Goal: Task Accomplishment & Management: Manage account settings

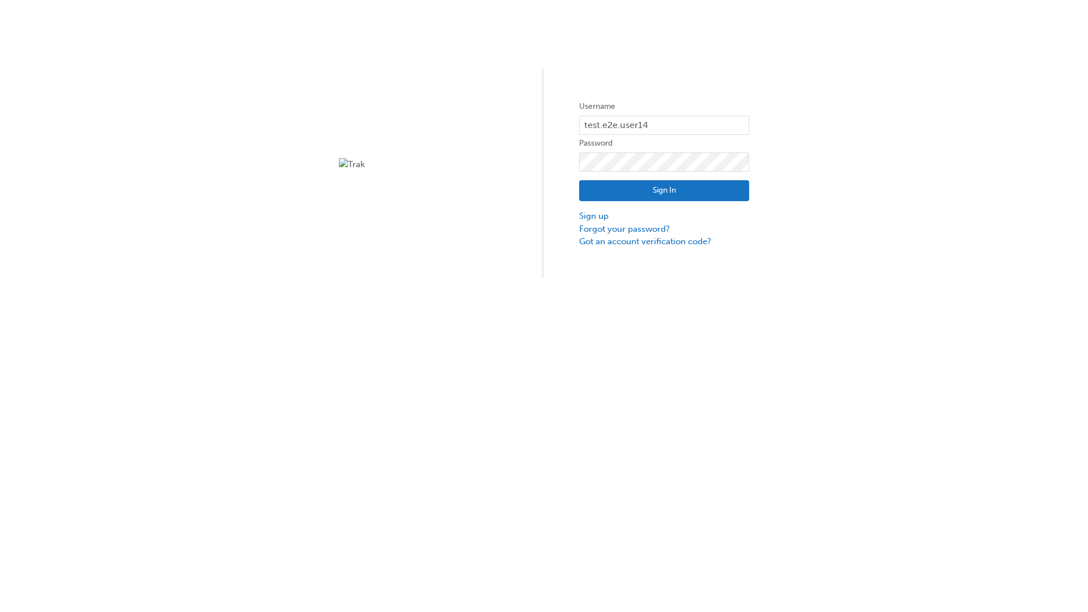
type input "test.e2e.user14"
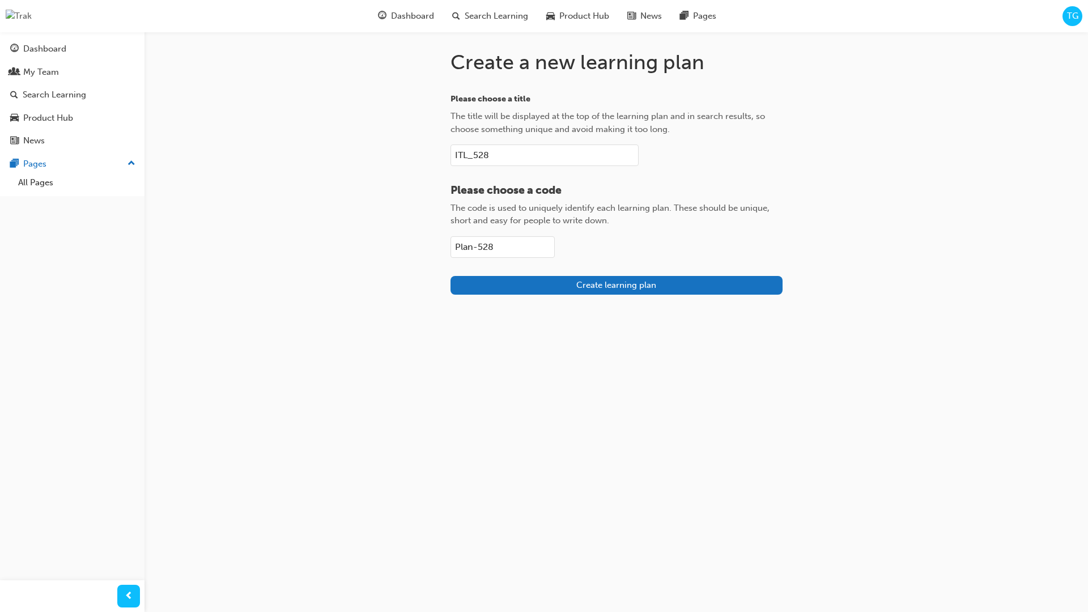
type input "Plan-528"
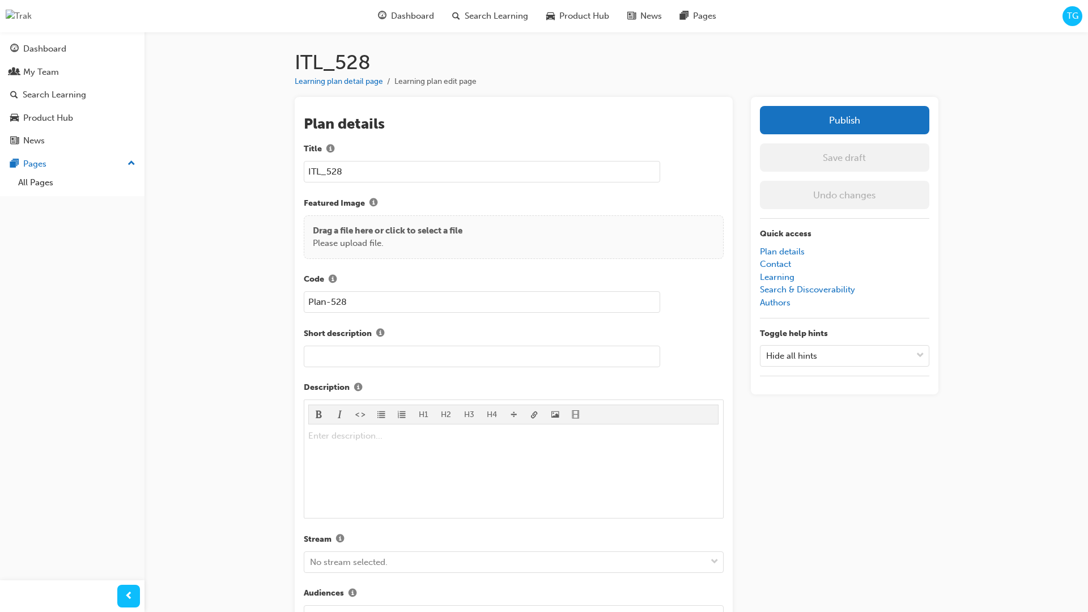
scroll to position [160, 0]
